Goal: Use online tool/utility

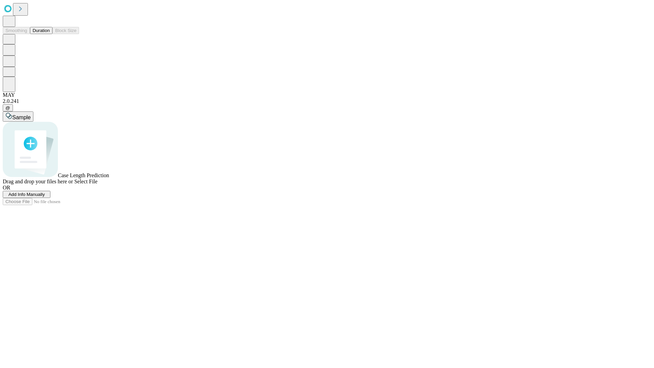
click at [50, 34] on button "Duration" at bounding box center [41, 30] width 22 height 7
click at [45, 197] on span "Add Info Manually" at bounding box center [27, 194] width 36 height 5
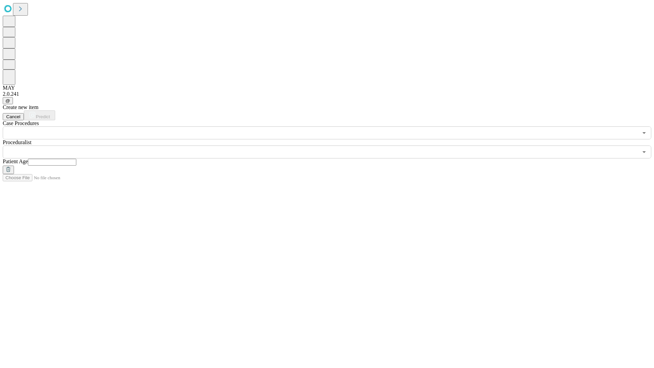
click at [76, 159] on input "text" at bounding box center [52, 162] width 48 height 7
type input "**"
click at [332, 145] on input "text" at bounding box center [320, 151] width 635 height 13
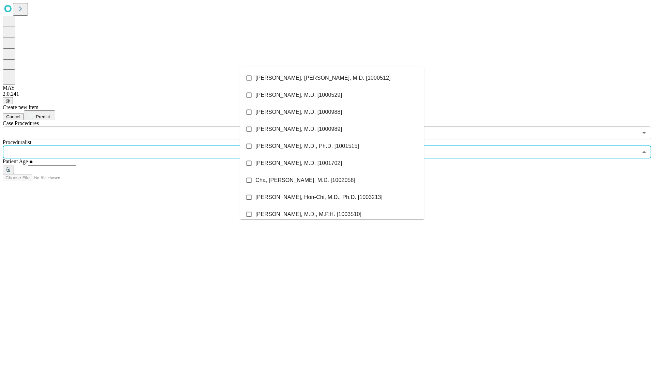
click at [332, 78] on li "[PERSON_NAME], [PERSON_NAME], M.D. [1000512]" at bounding box center [332, 77] width 184 height 17
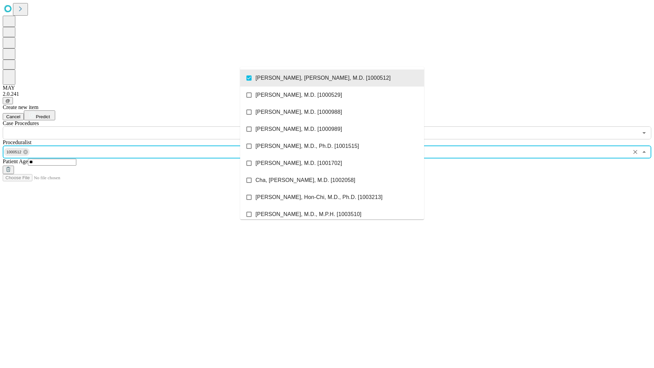
click at [143, 126] on input "text" at bounding box center [320, 132] width 635 height 13
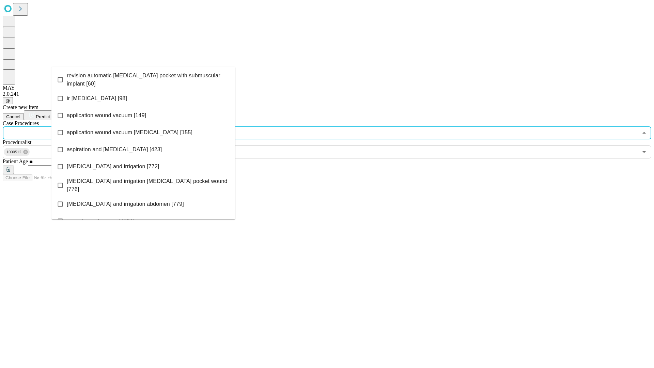
click at [143, 78] on span "revision automatic [MEDICAL_DATA] pocket with submuscular implant [60]" at bounding box center [148, 80] width 163 height 16
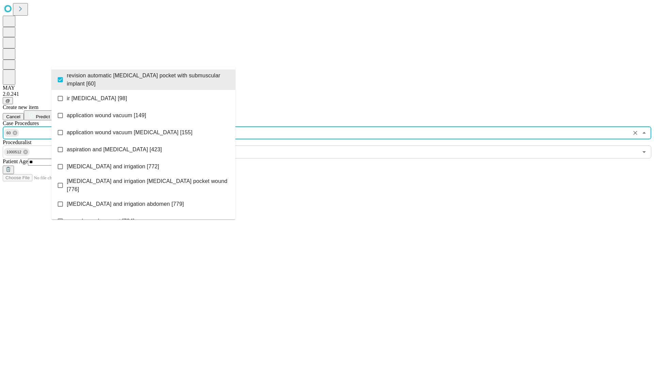
click at [50, 114] on span "Predict" at bounding box center [43, 116] width 14 height 5
